Goal: Task Accomplishment & Management: Use online tool/utility

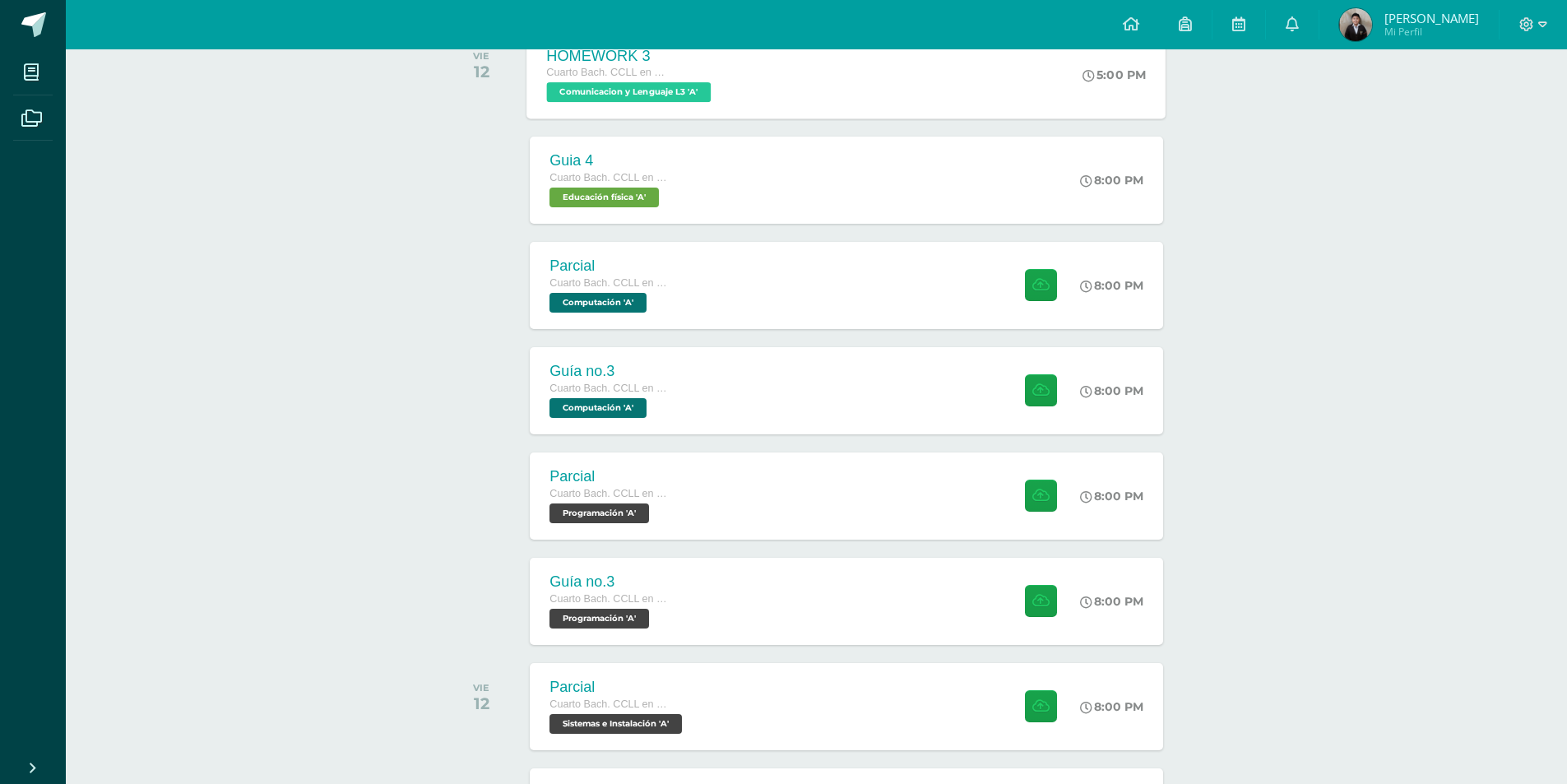
scroll to position [329, 0]
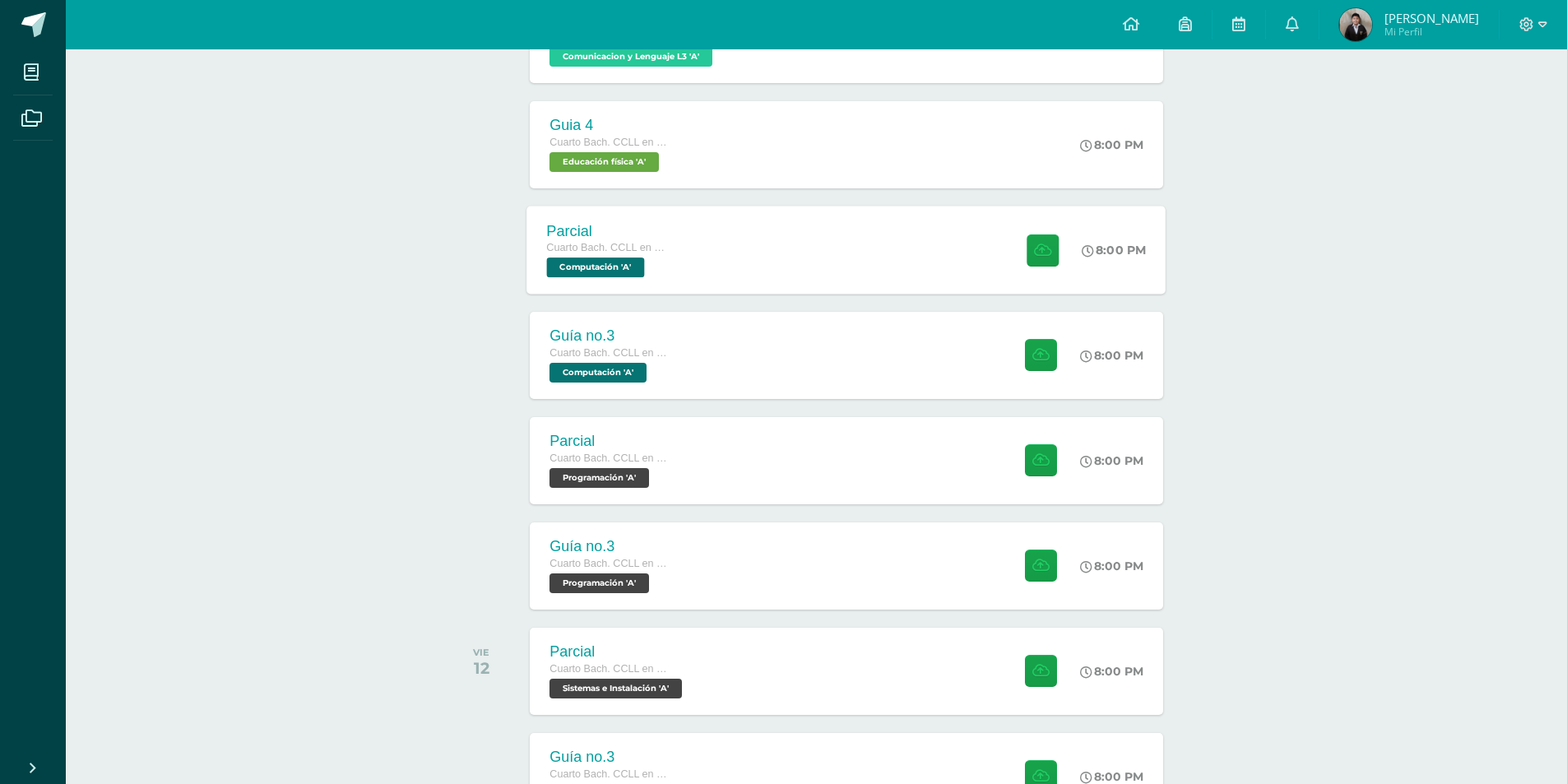
click at [733, 259] on div "Parcial Cuarto [PERSON_NAME]. CCLL en Computación Computación 'A' 8:00 PM Parci…" at bounding box center [847, 250] width 640 height 88
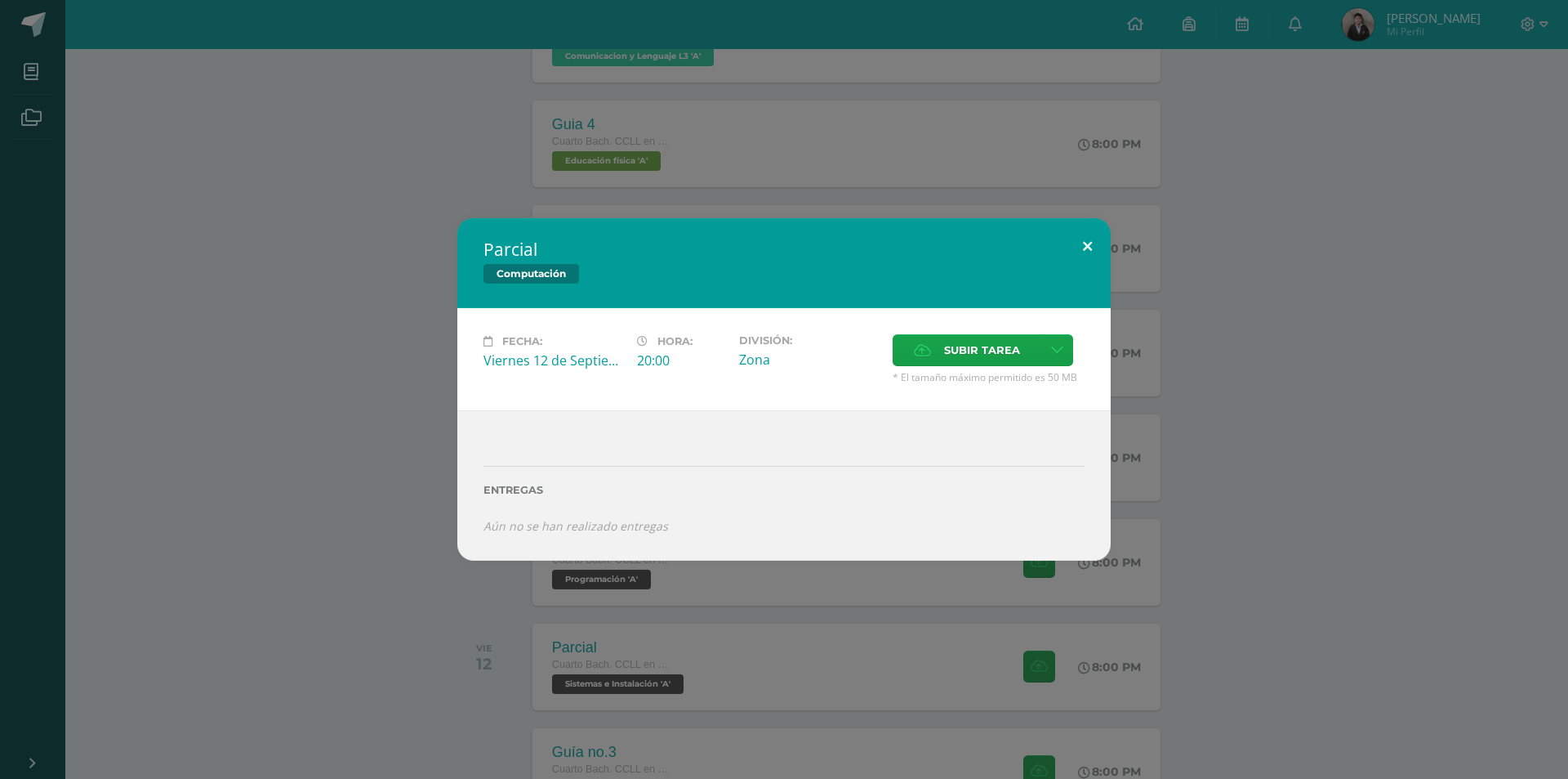
click at [1093, 239] on button at bounding box center [1087, 246] width 46 height 55
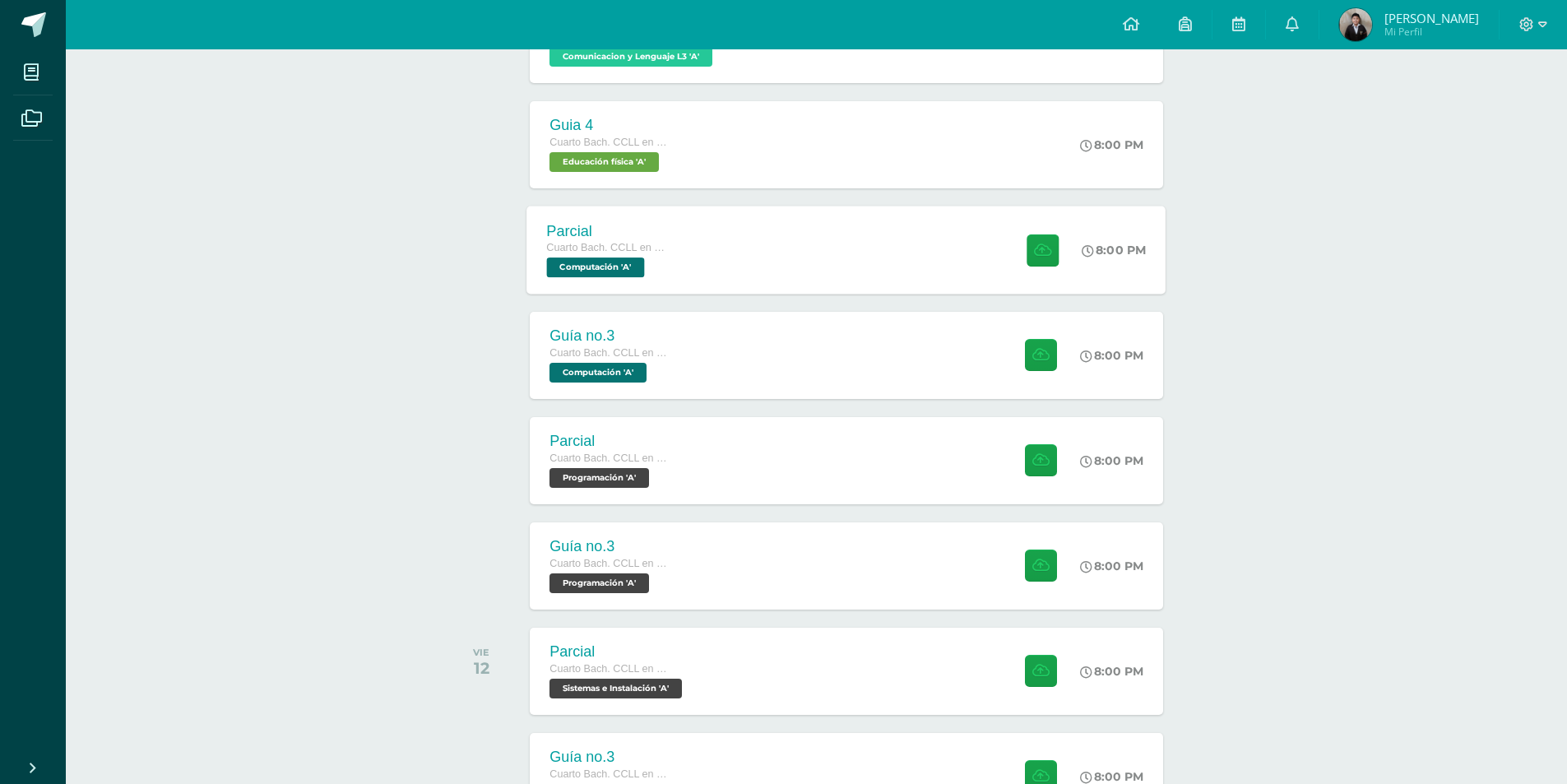
click at [742, 266] on div "Parcial Cuarto [PERSON_NAME]. CCLL en Computación Computación 'A' 8:00 PM Parci…" at bounding box center [847, 250] width 640 height 88
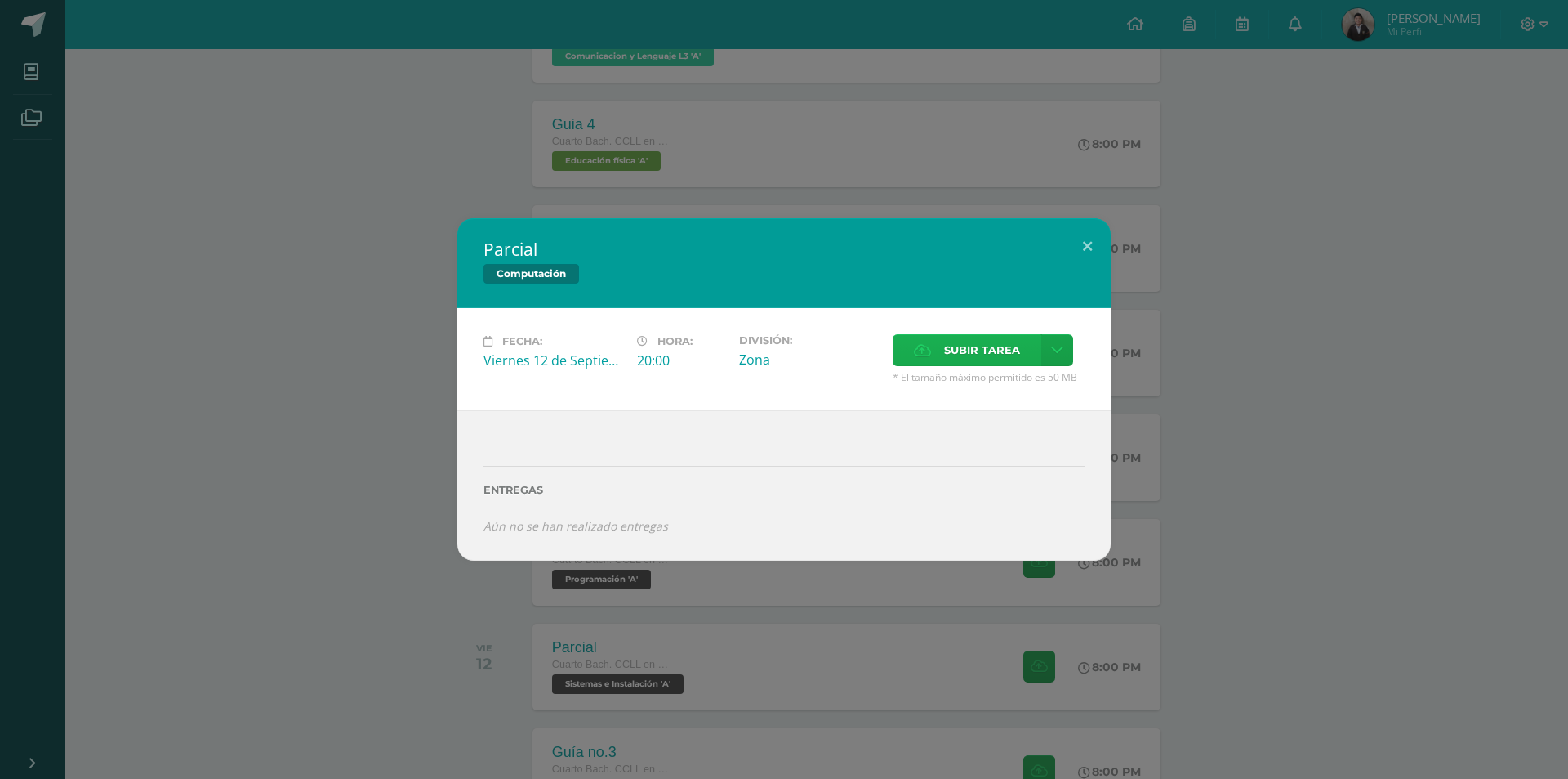
click at [956, 352] on span "Subir tarea" at bounding box center [982, 350] width 76 height 30
click at [0, 0] on input "Subir tarea" at bounding box center [0, 0] width 0 height 0
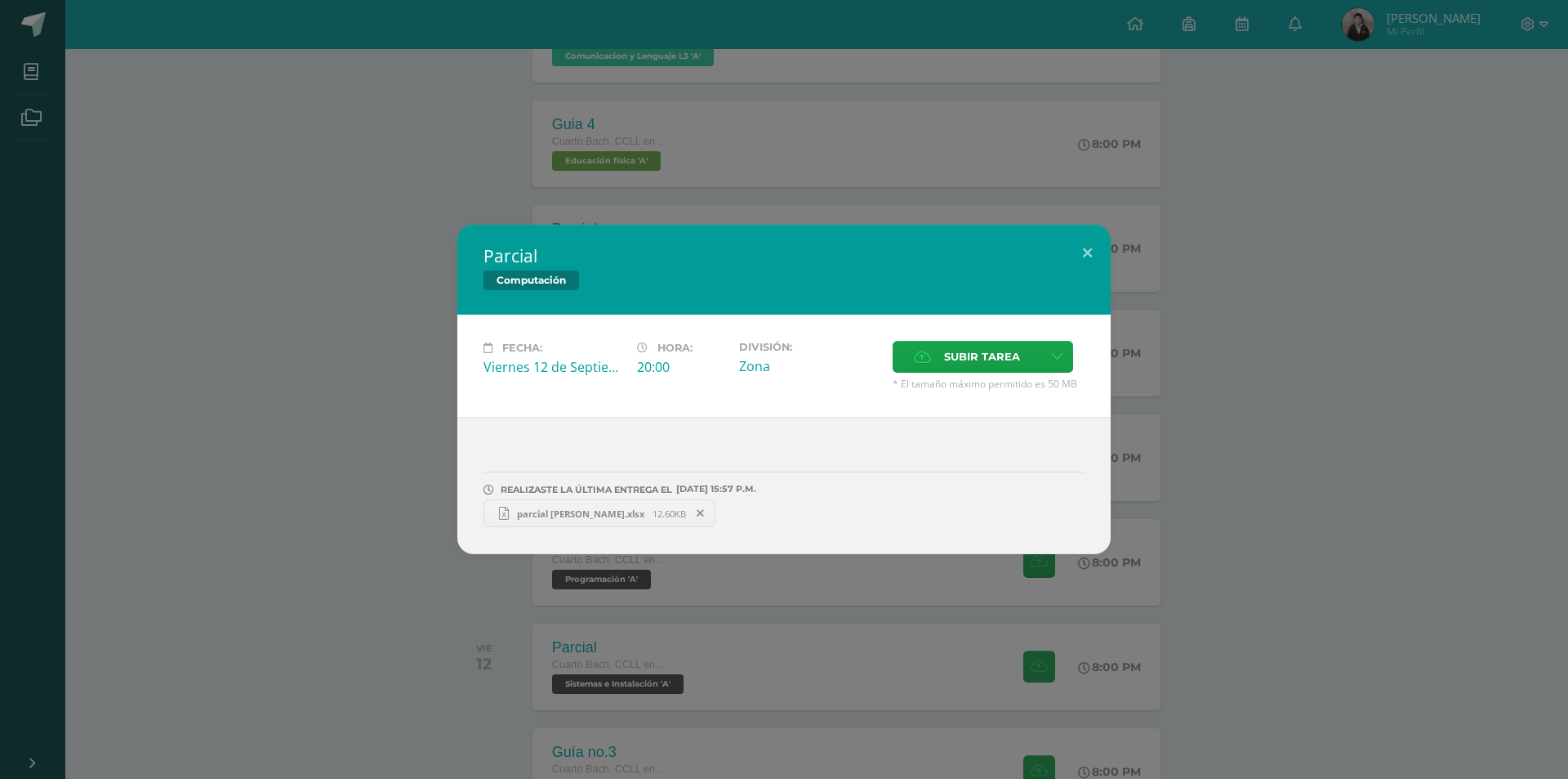
click at [554, 511] on span "parcial [PERSON_NAME].xlsx" at bounding box center [581, 513] width 144 height 12
click at [687, 517] on span at bounding box center [701, 513] width 28 height 18
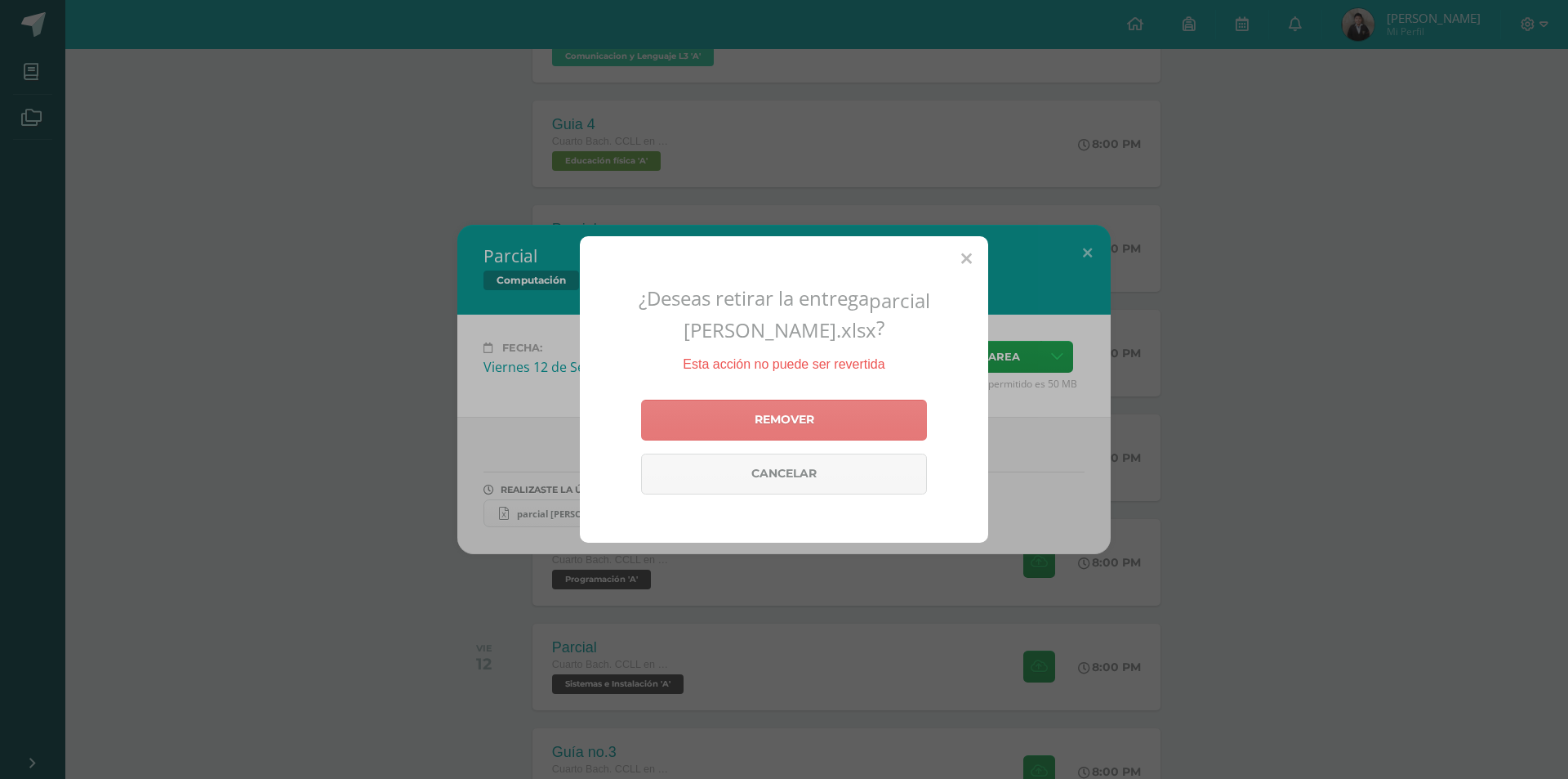
click at [741, 412] on link "Remover" at bounding box center [784, 419] width 286 height 41
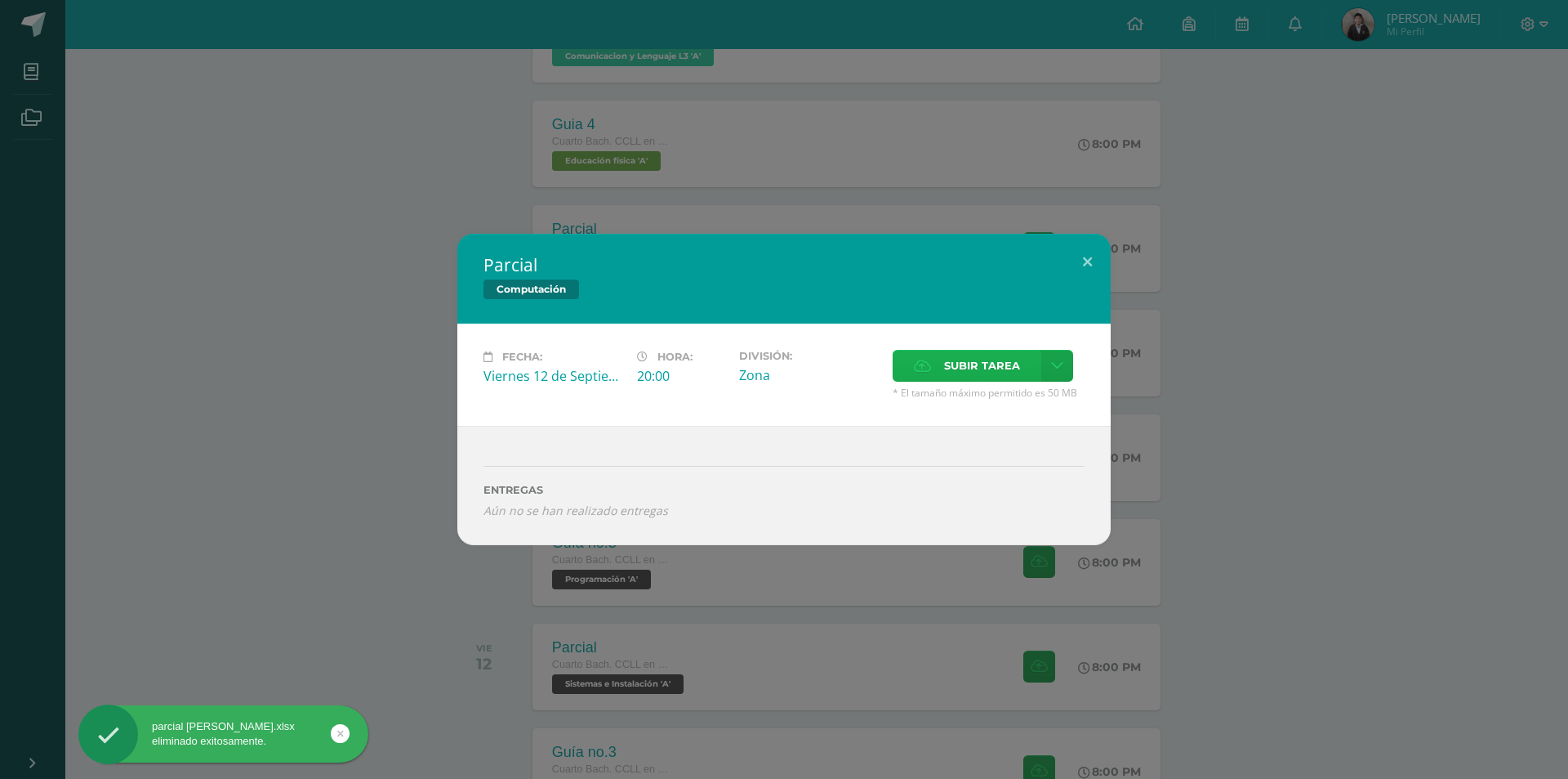
click at [928, 364] on icon at bounding box center [923, 366] width 18 height 11
click at [0, 0] on input "Subir tarea" at bounding box center [0, 0] width 0 height 0
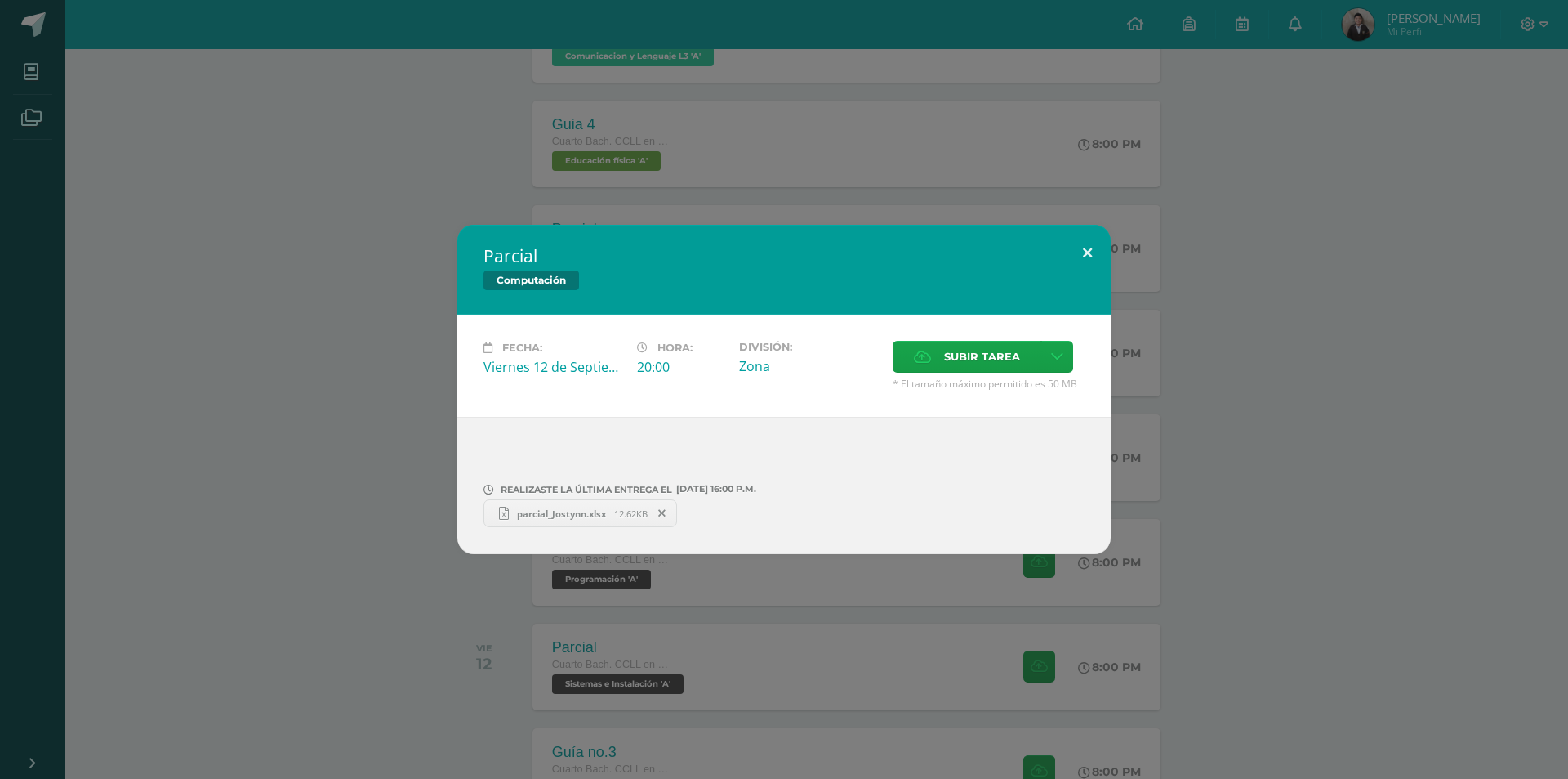
click at [1081, 256] on button at bounding box center [1087, 252] width 46 height 55
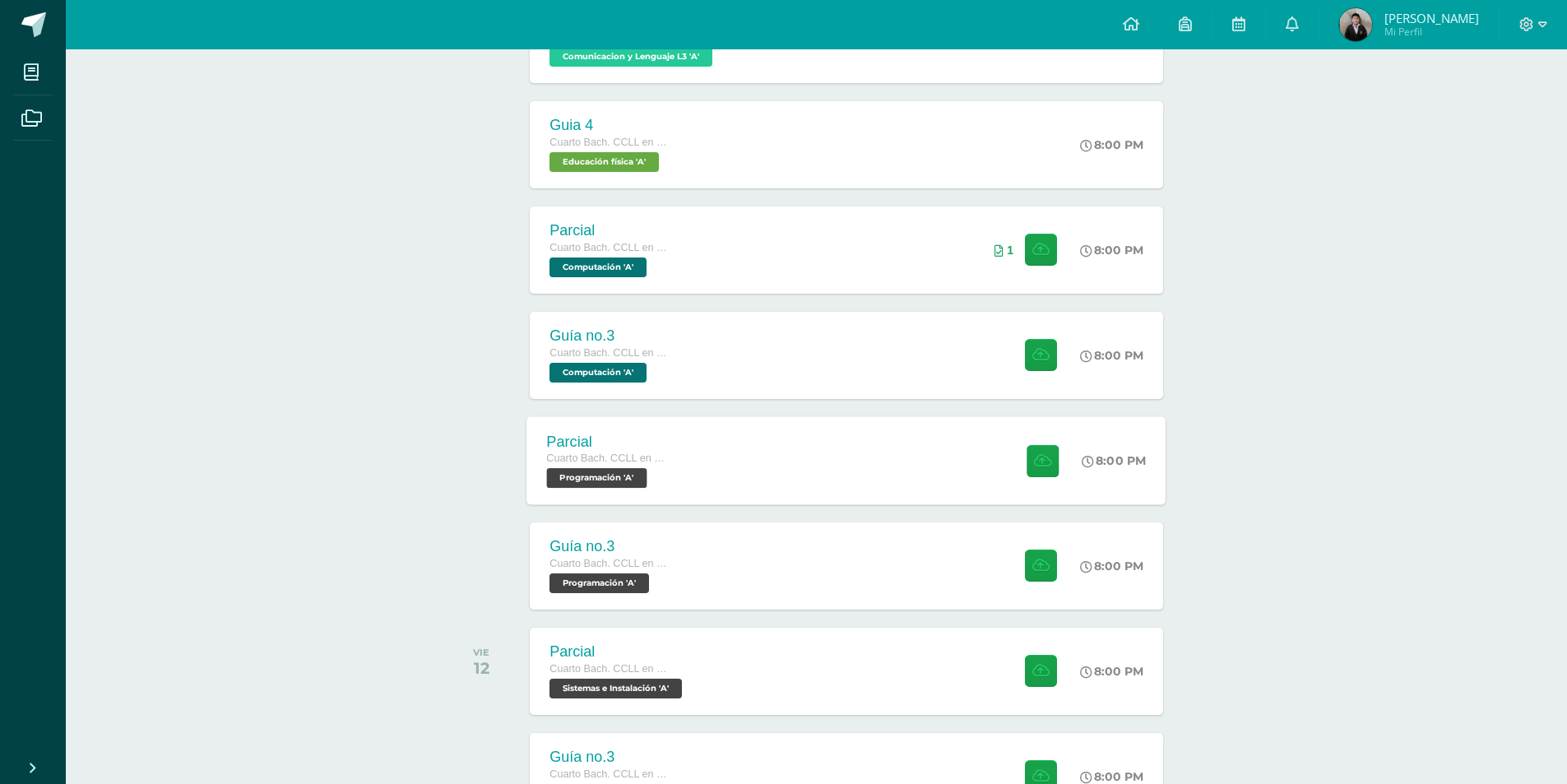
click at [725, 464] on div "Parcial Cuarto [PERSON_NAME]. CCLL en Computación Programación 'A' 8:00 PM Parc…" at bounding box center [847, 460] width 640 height 88
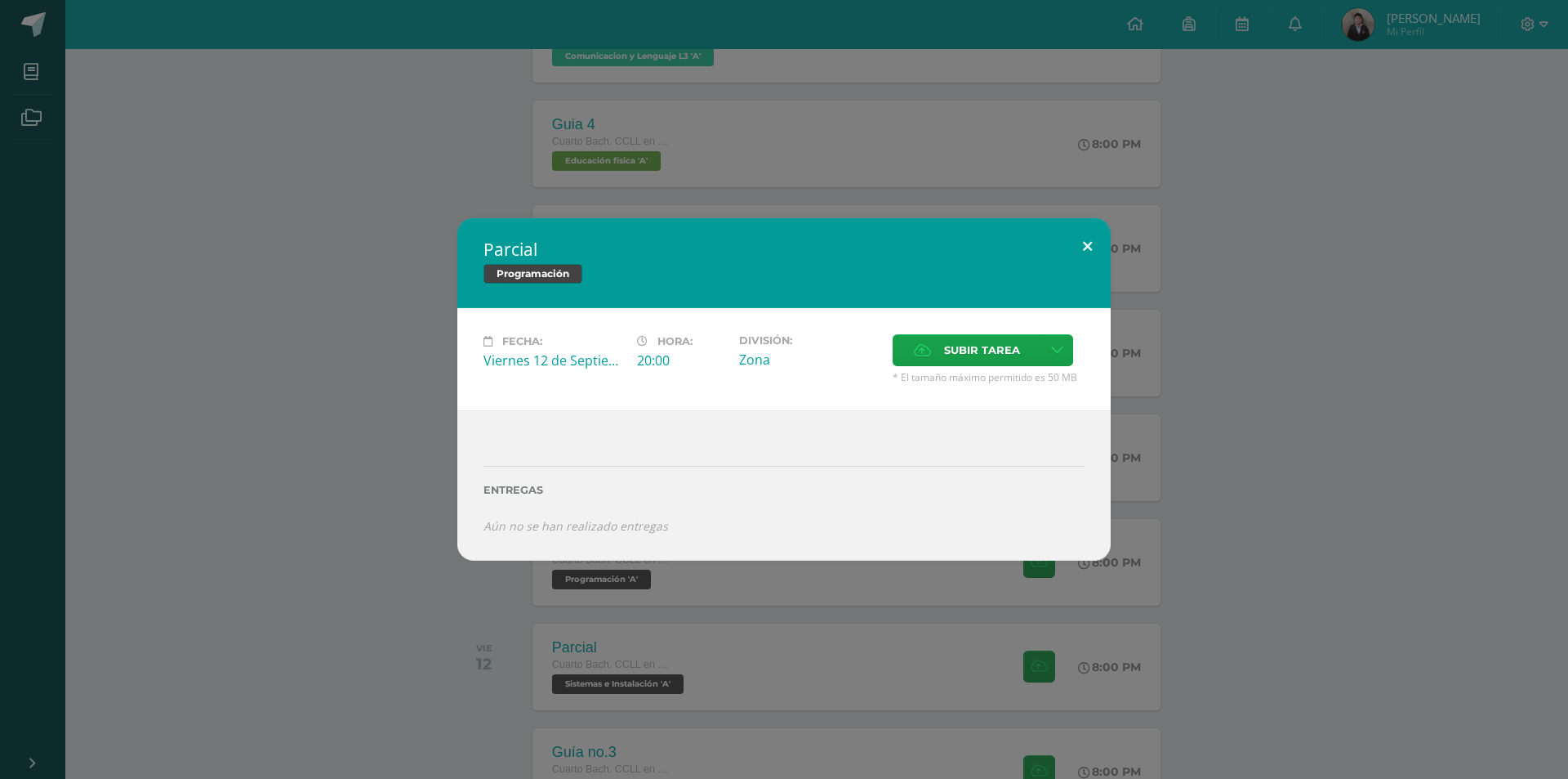
click at [1101, 248] on button at bounding box center [1087, 246] width 46 height 55
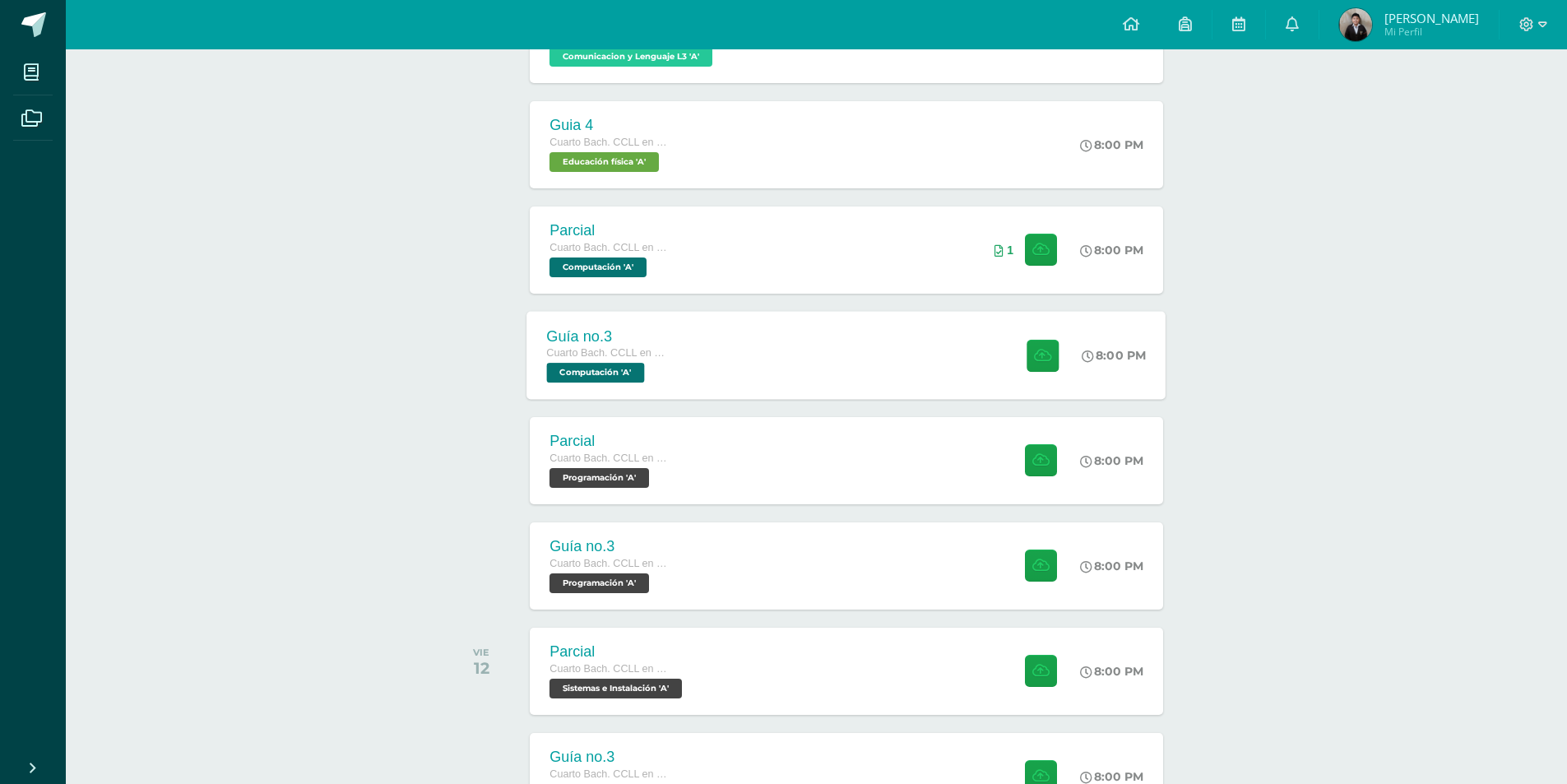
scroll to position [411, 0]
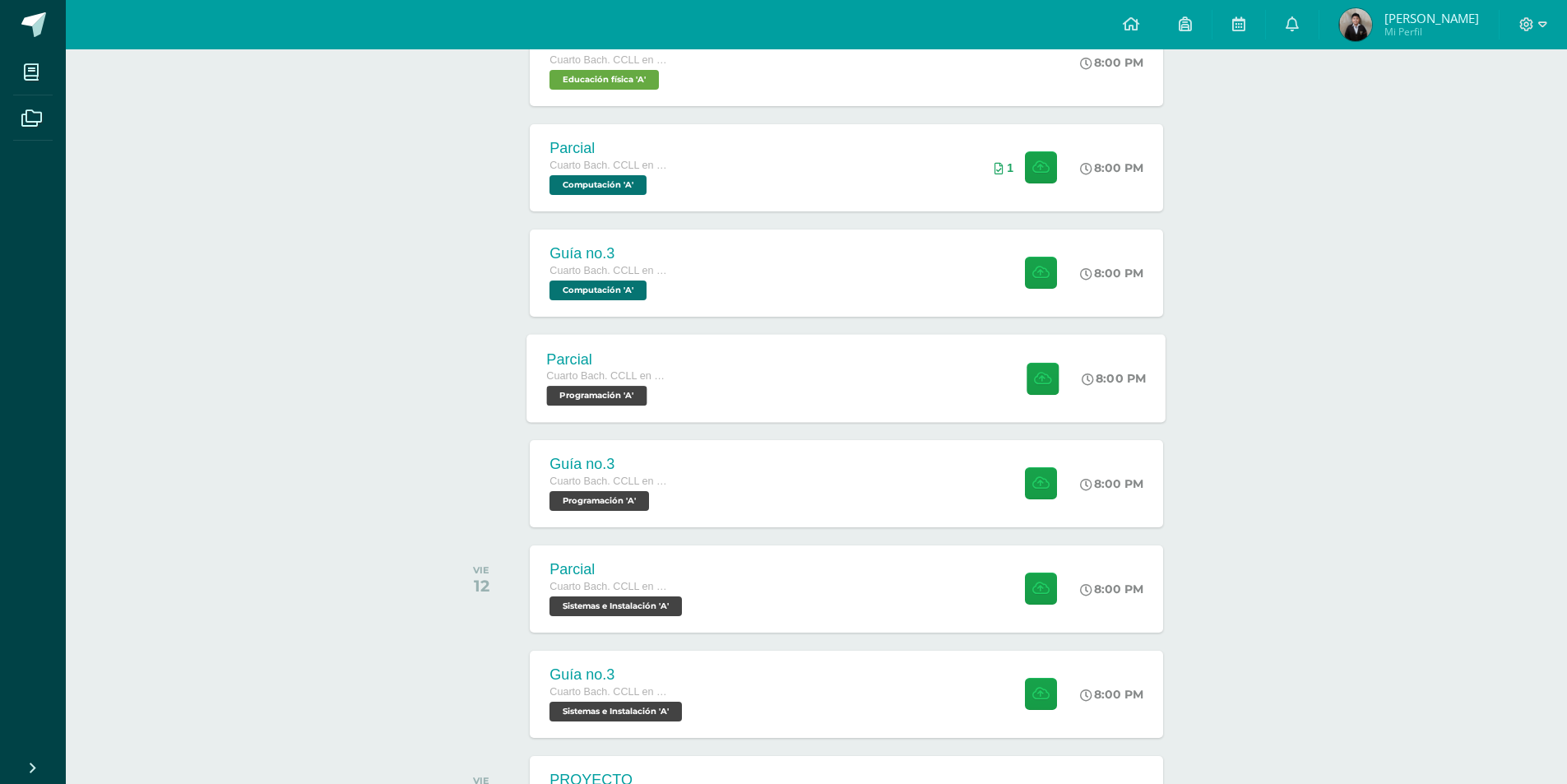
click at [571, 379] on span "Cuarto Bach. CCLL en Computación" at bounding box center [609, 375] width 125 height 11
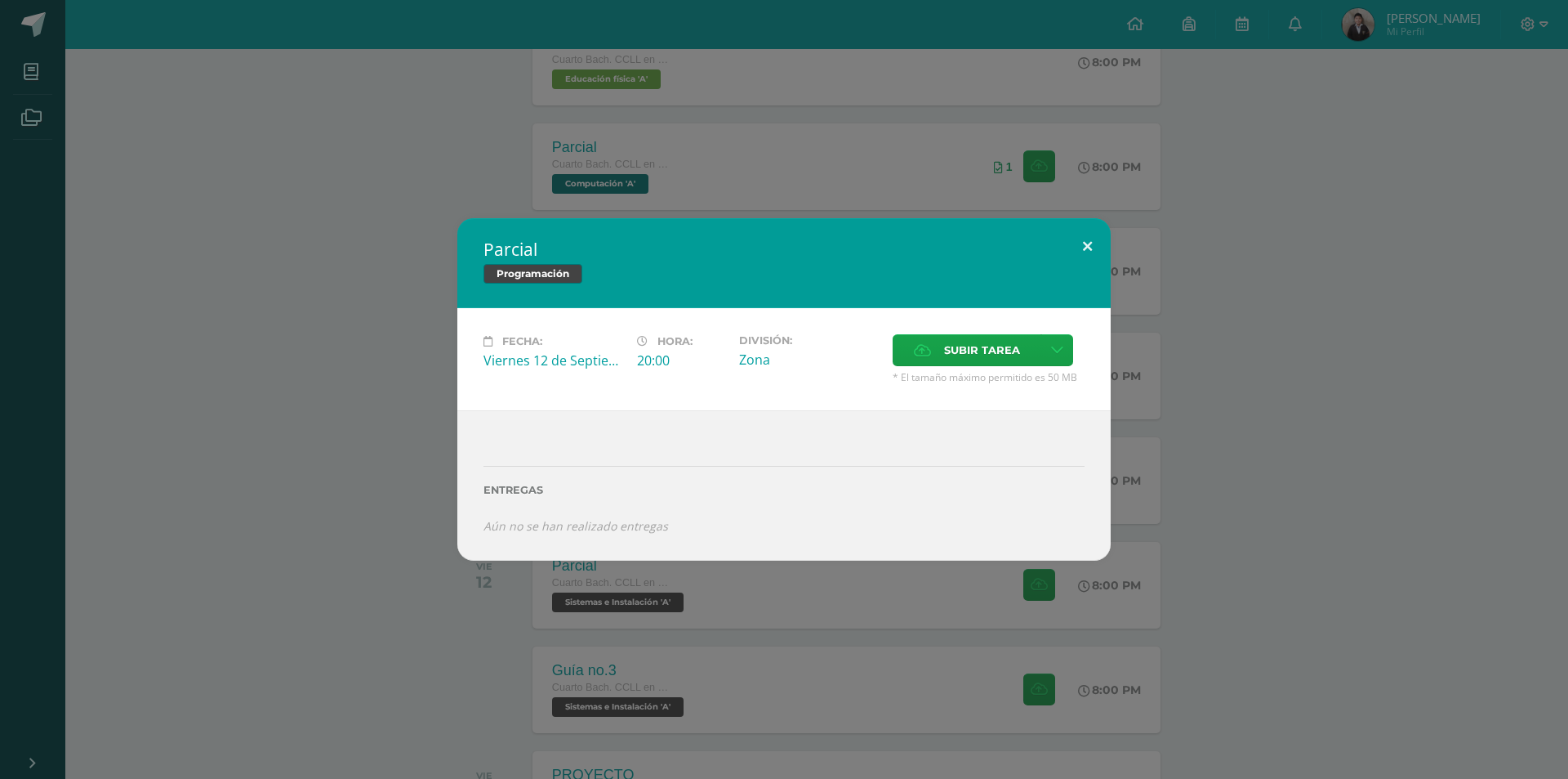
click at [1092, 251] on button at bounding box center [1087, 246] width 46 height 55
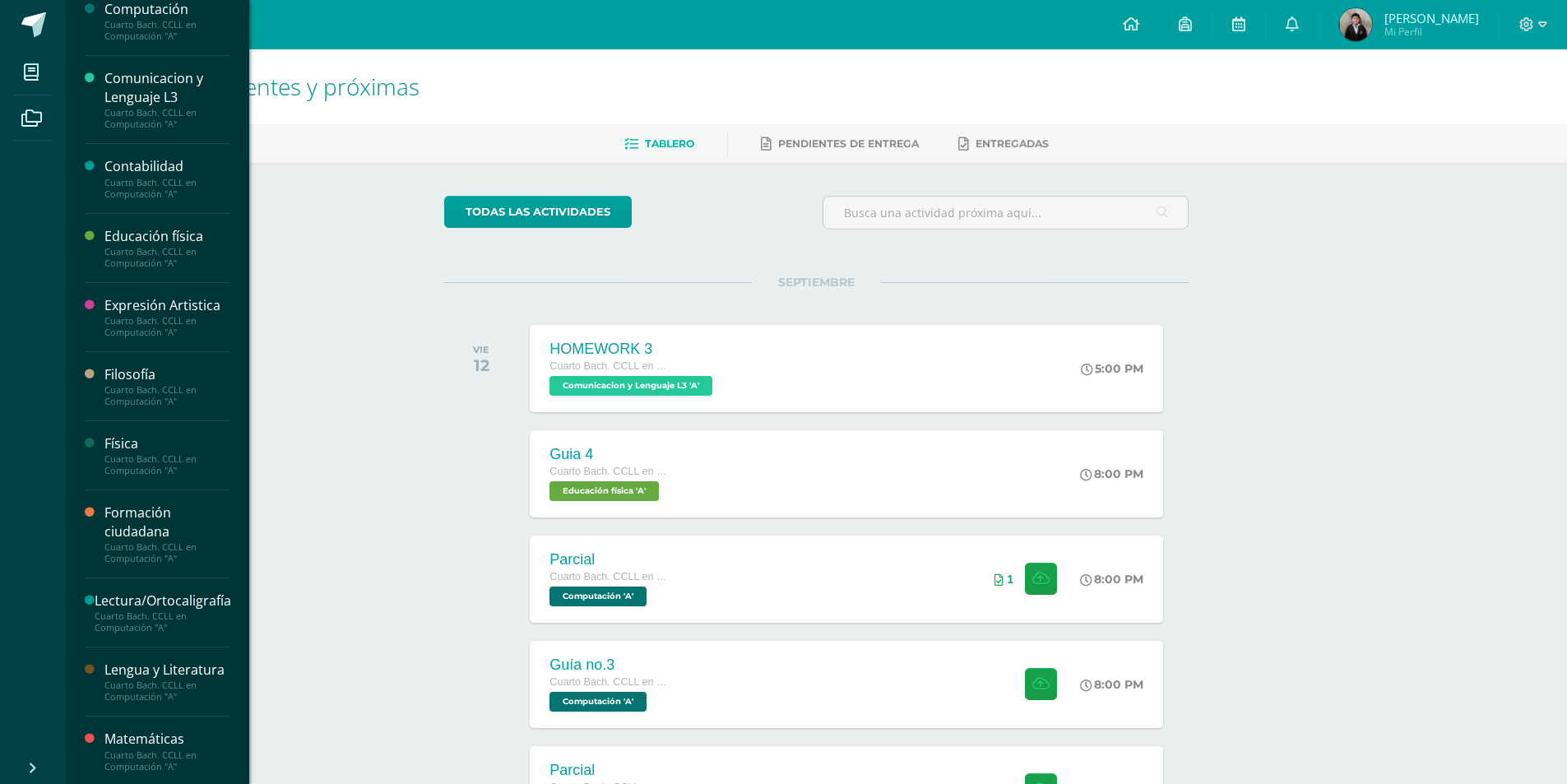
scroll to position [246, 0]
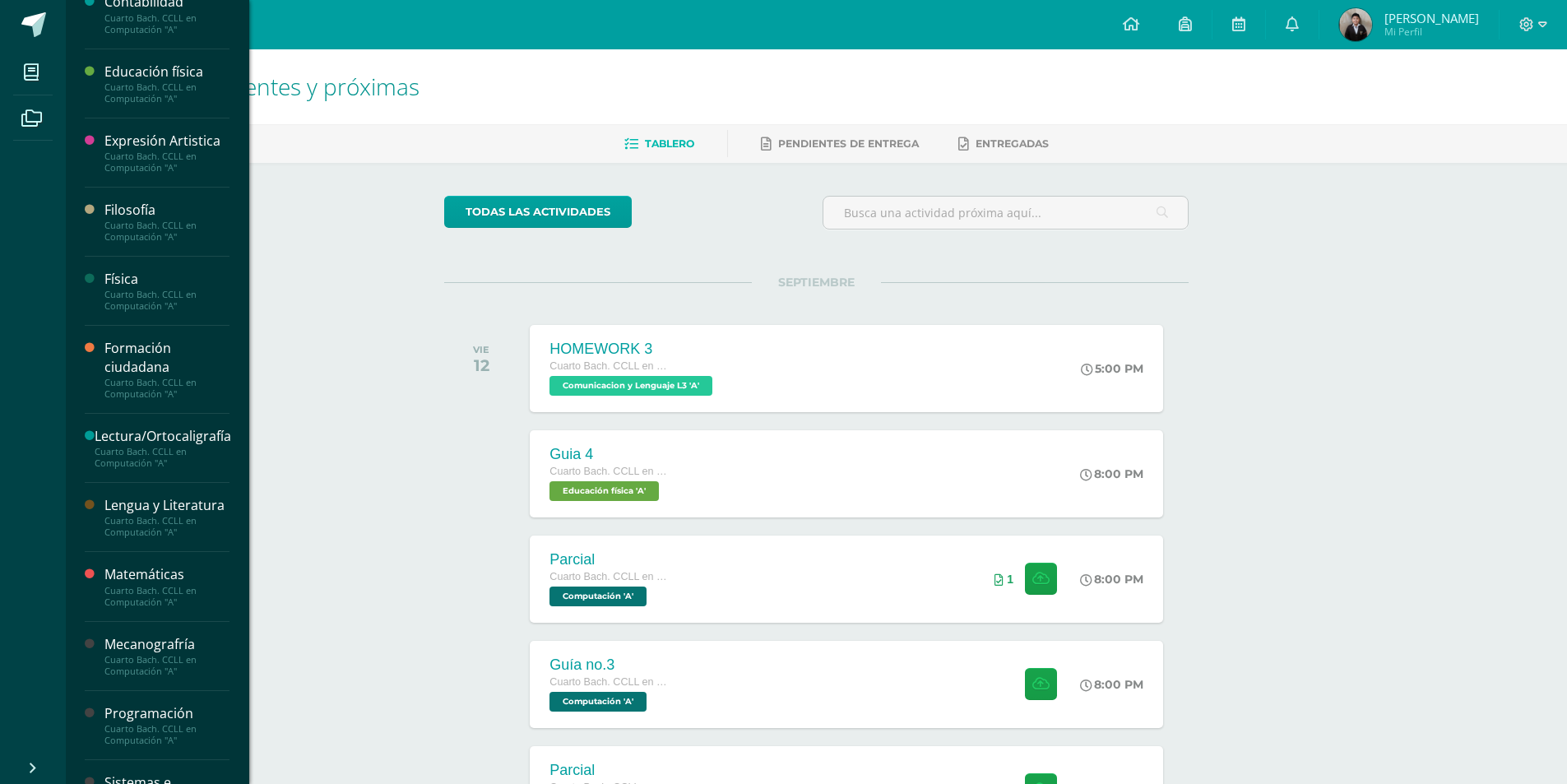
click at [129, 515] on div "Lengua y Literatura" at bounding box center [167, 505] width 125 height 19
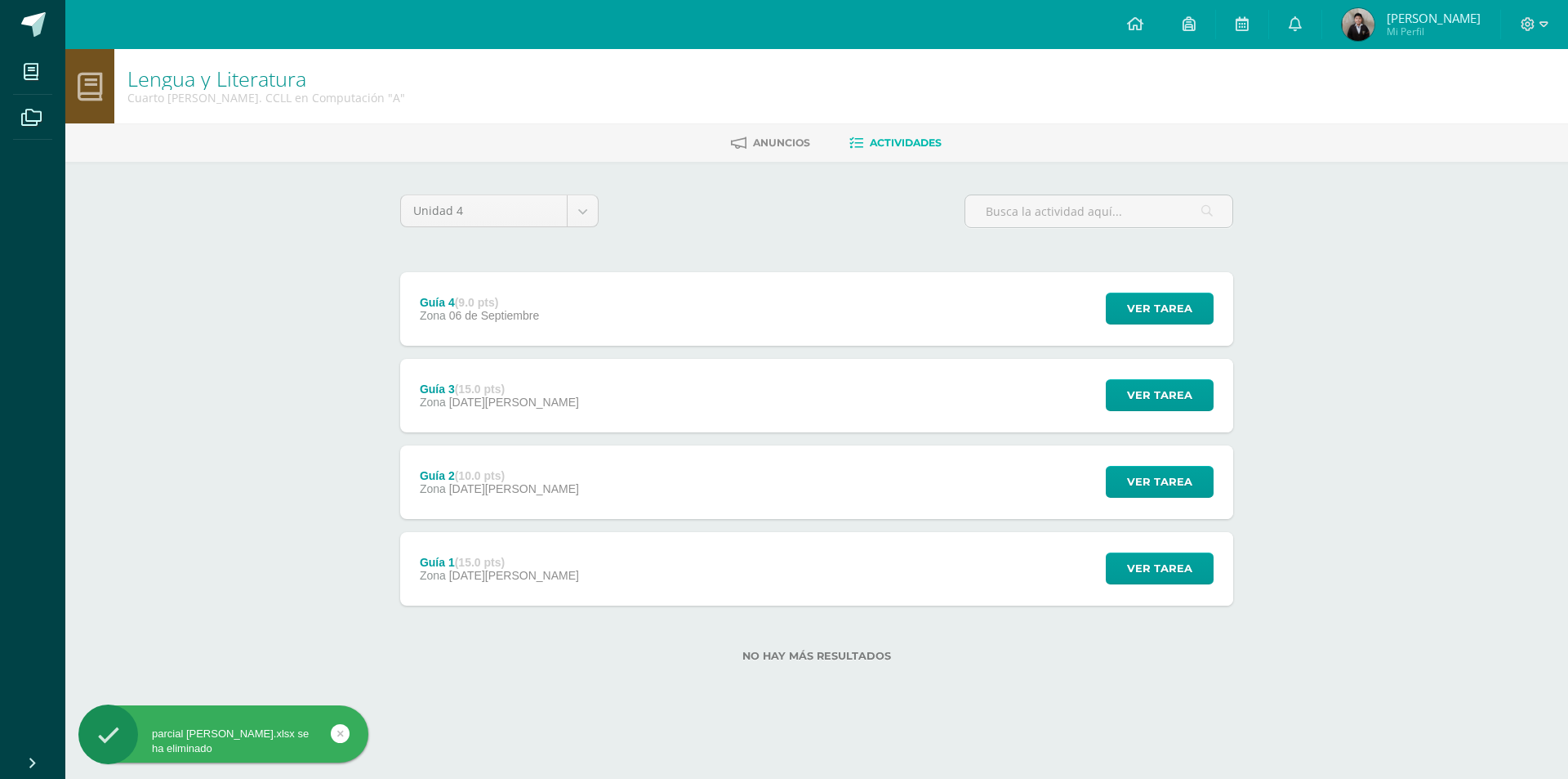
click at [618, 408] on div "Guía 3 (15.0 pts) Zona 22 de Agosto Ver tarea Guía 3 Lengua y Literatura Cargan…" at bounding box center [816, 396] width 833 height 74
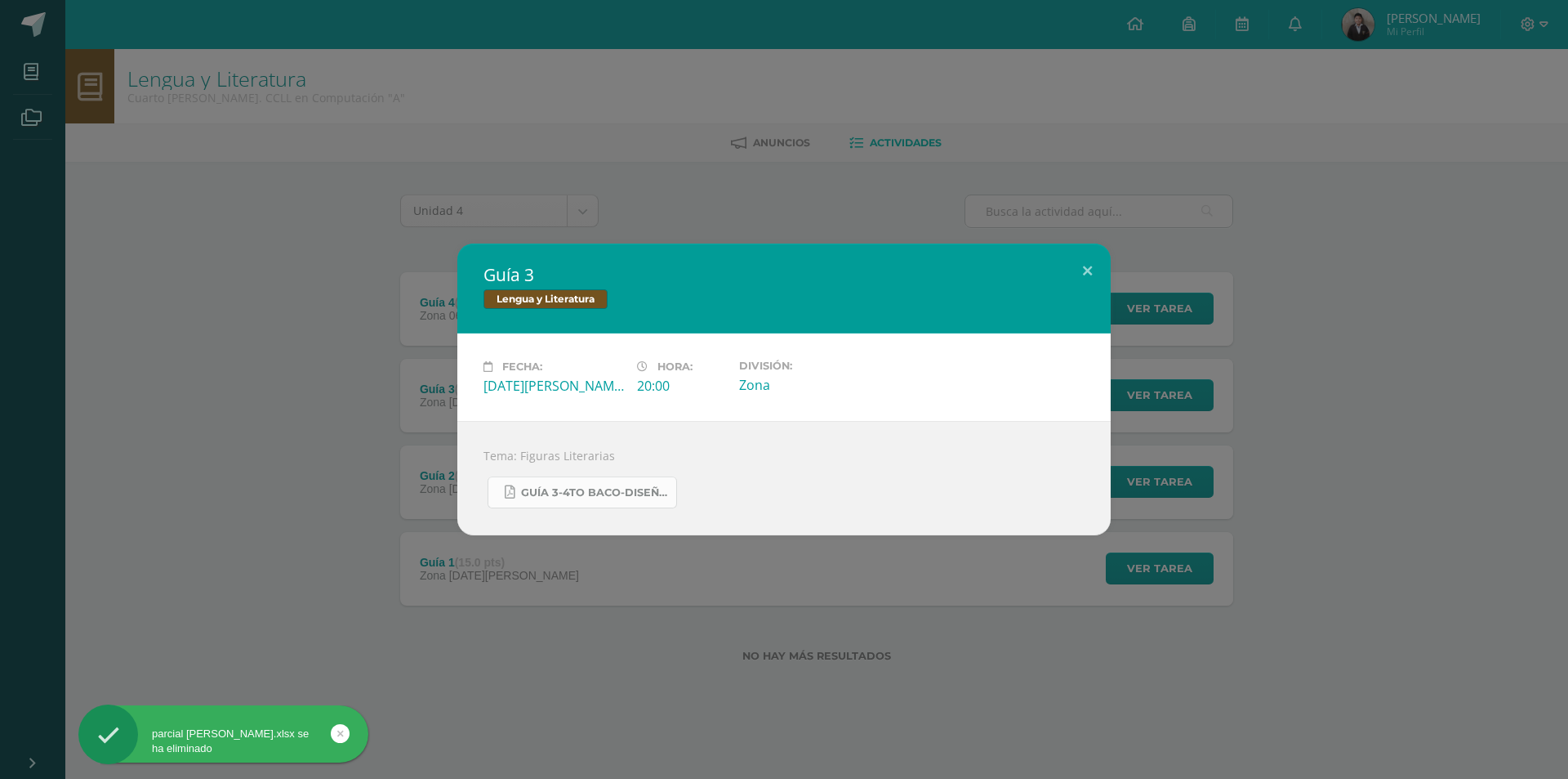
click at [626, 495] on span "Guía 3-4to BACO-DISEÑO.pdf" at bounding box center [595, 492] width 147 height 13
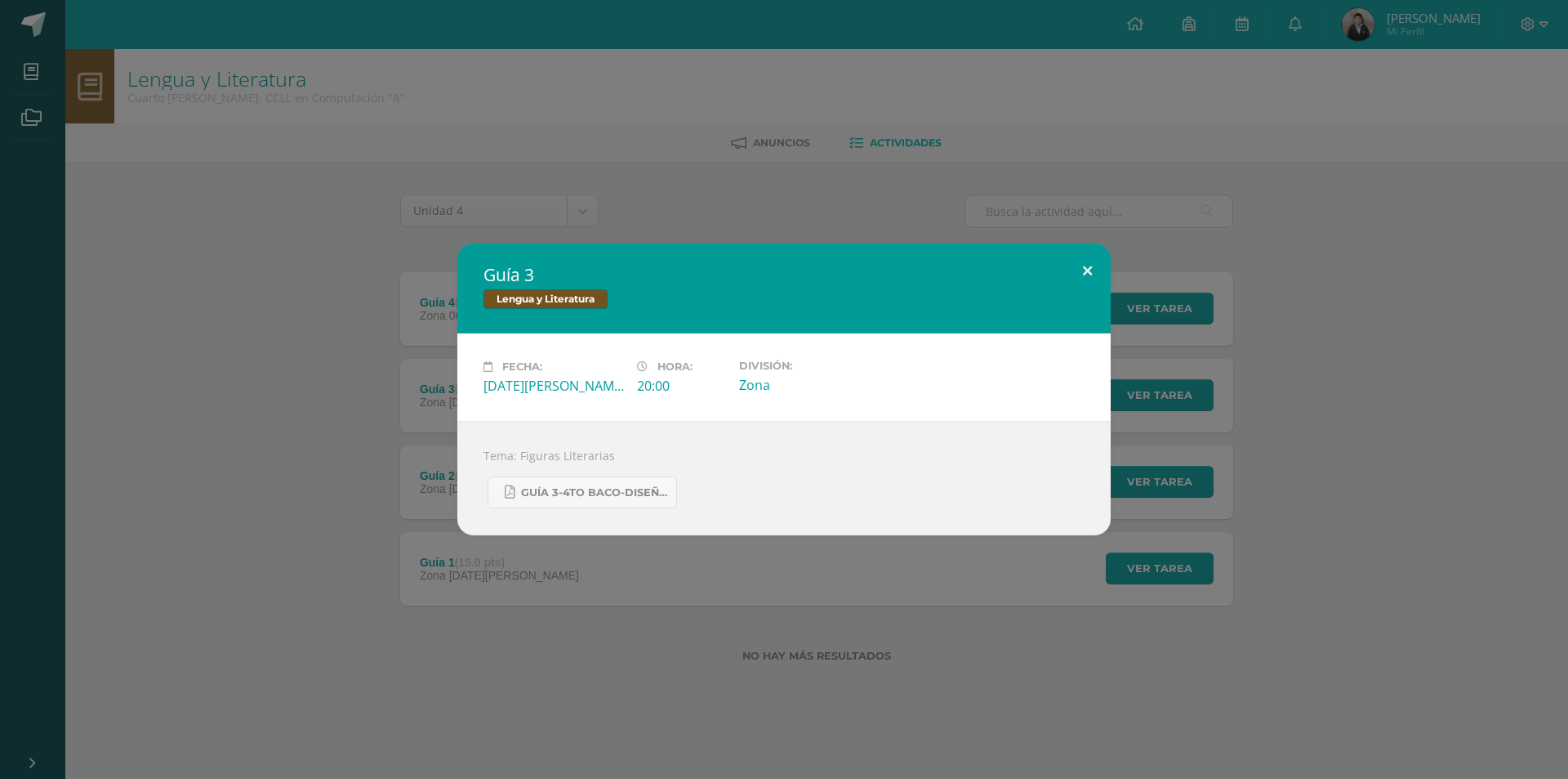
click at [1086, 245] on button at bounding box center [1087, 271] width 46 height 55
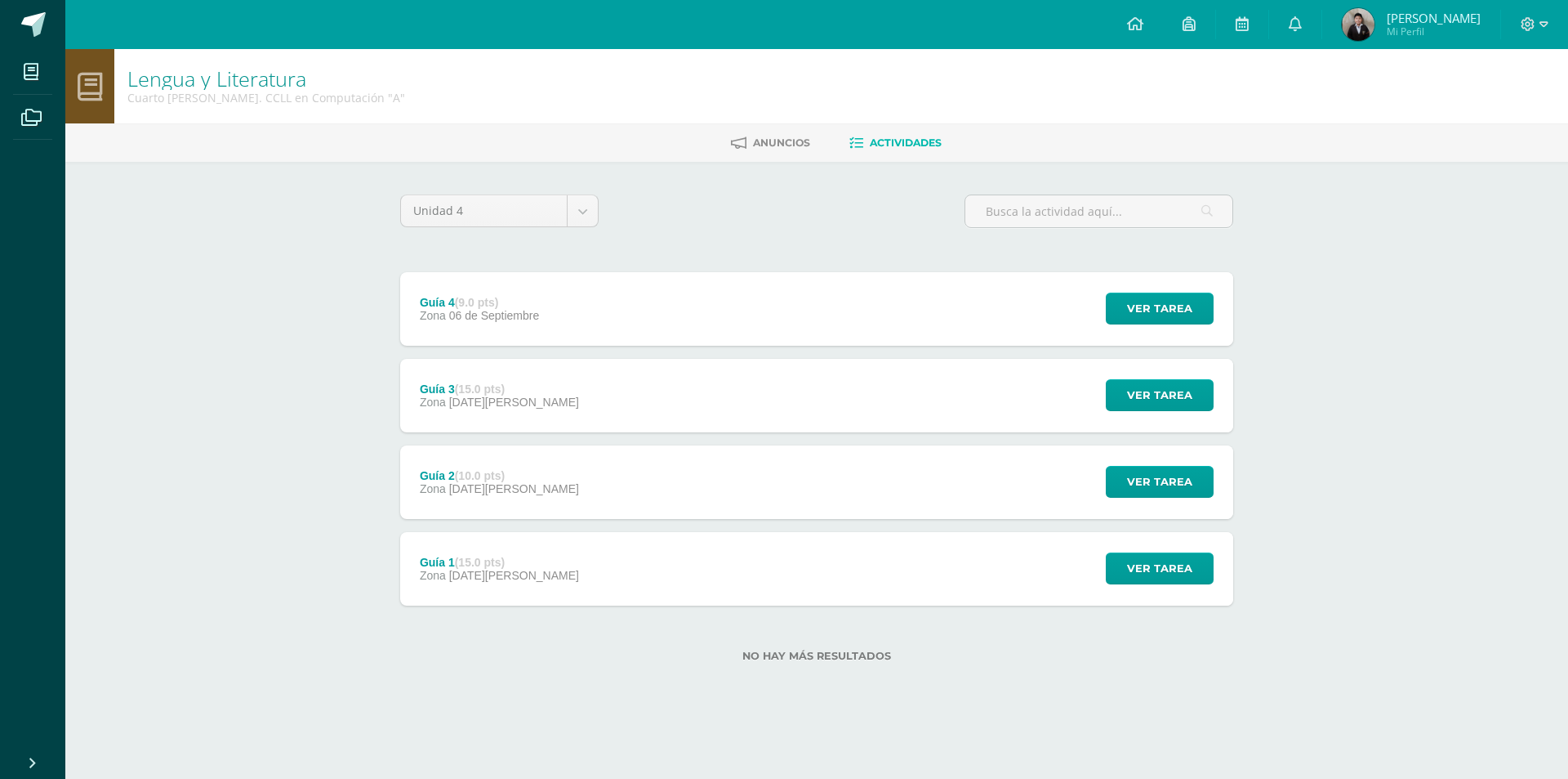
click at [870, 323] on div "Guía 4 (9.0 pts) Zona 06 de Septiembre Ver tarea Guía 4 Lengua y Literatura Car…" at bounding box center [816, 309] width 833 height 74
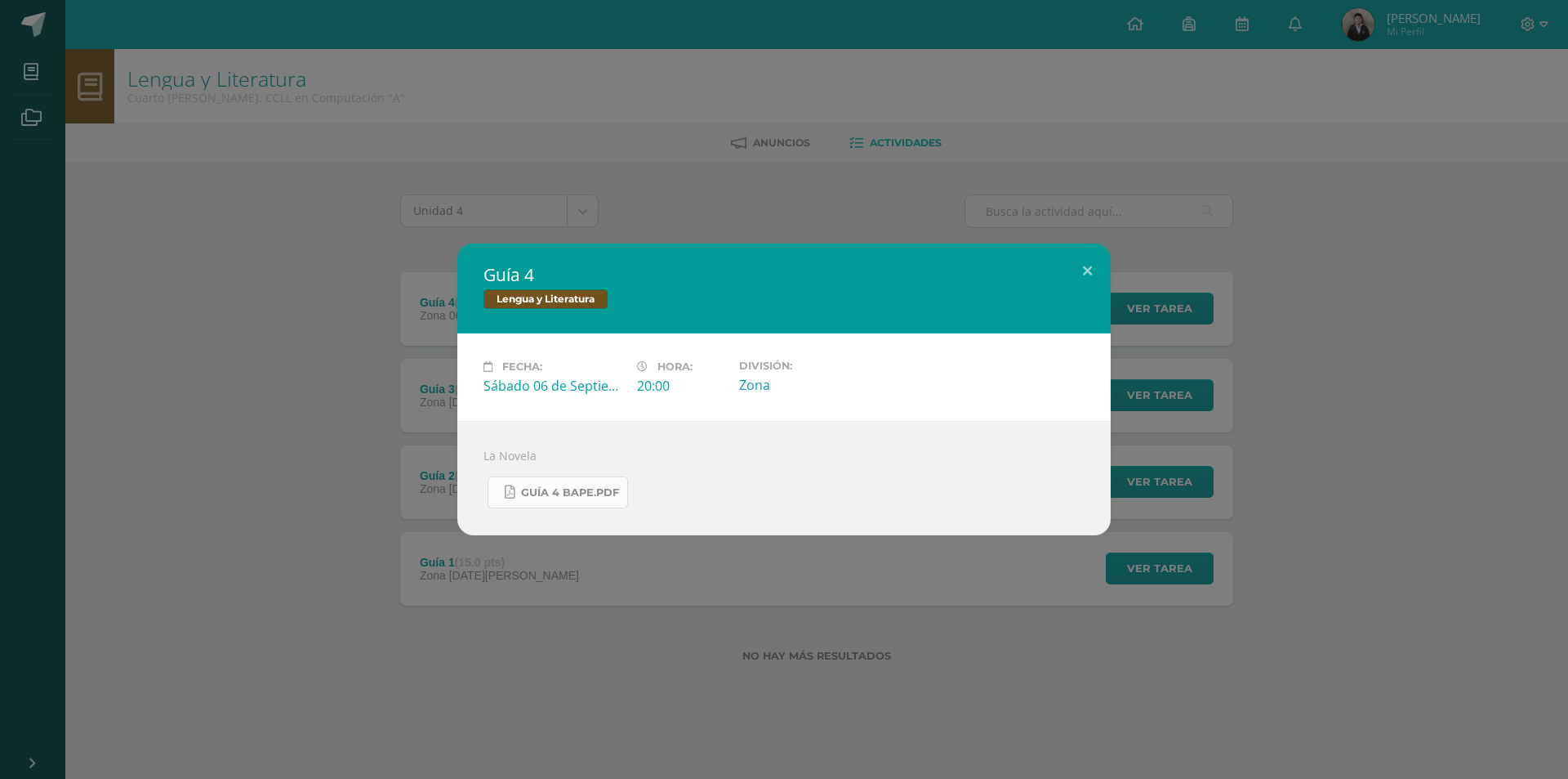
click at [590, 487] on span "Guía 4 BAPE.pdf" at bounding box center [570, 492] width 98 height 13
